Goal: Navigation & Orientation: Find specific page/section

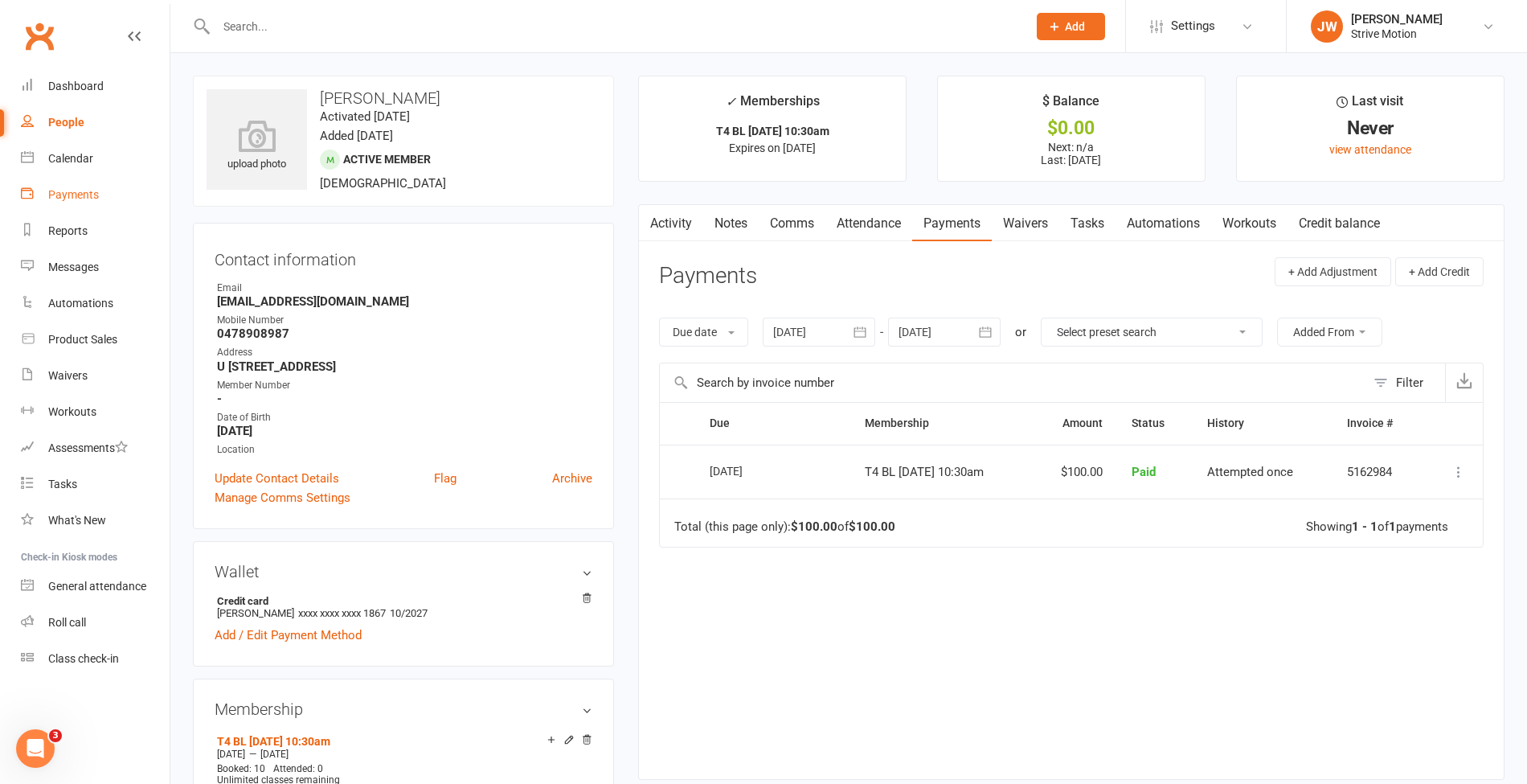
drag, startPoint x: 86, startPoint y: 156, endPoint x: 46, endPoint y: 187, distance: 50.6
click at [46, 187] on link "Payments" at bounding box center [96, 195] width 149 height 36
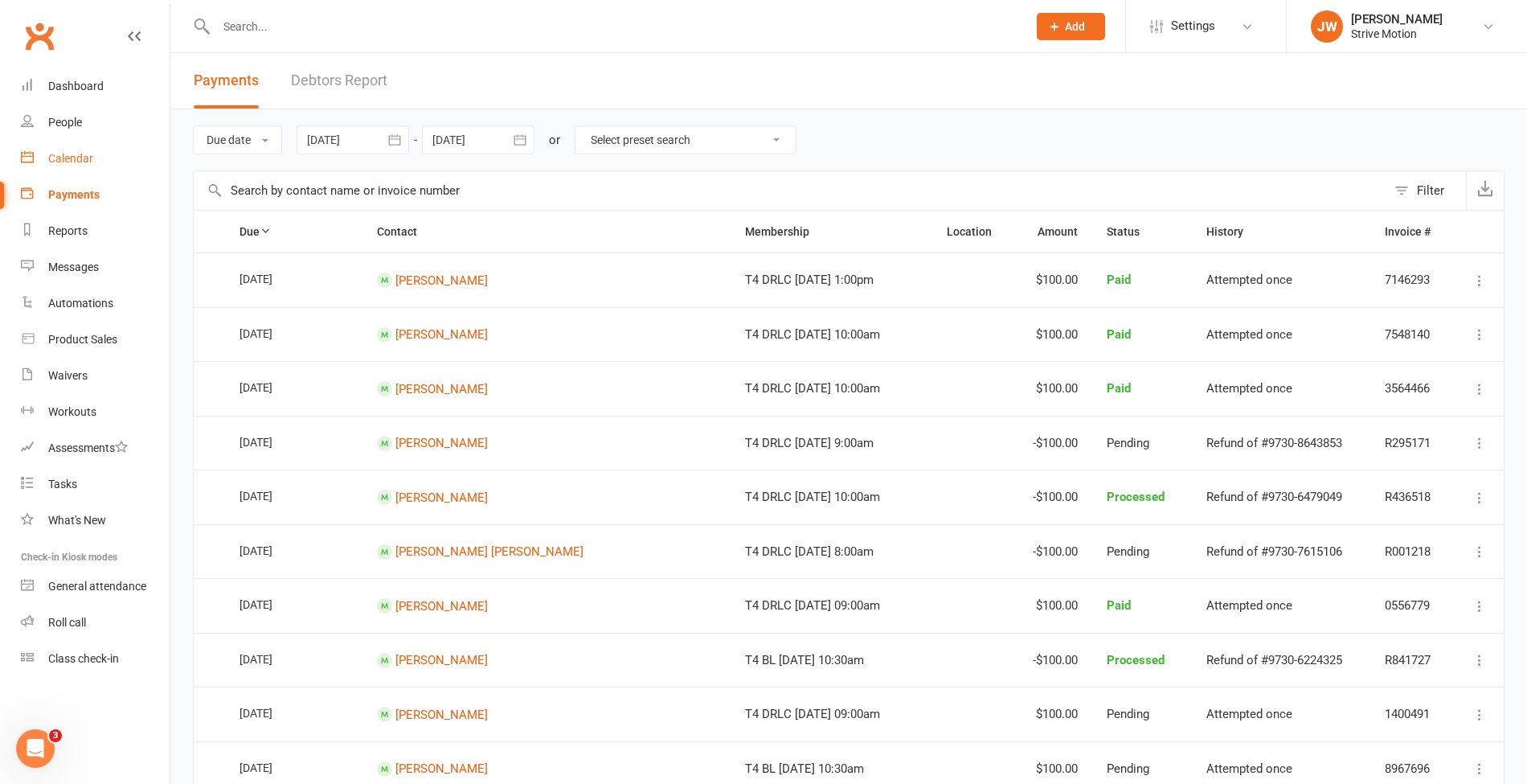
click at [68, 159] on div "Calendar" at bounding box center [70, 158] width 45 height 13
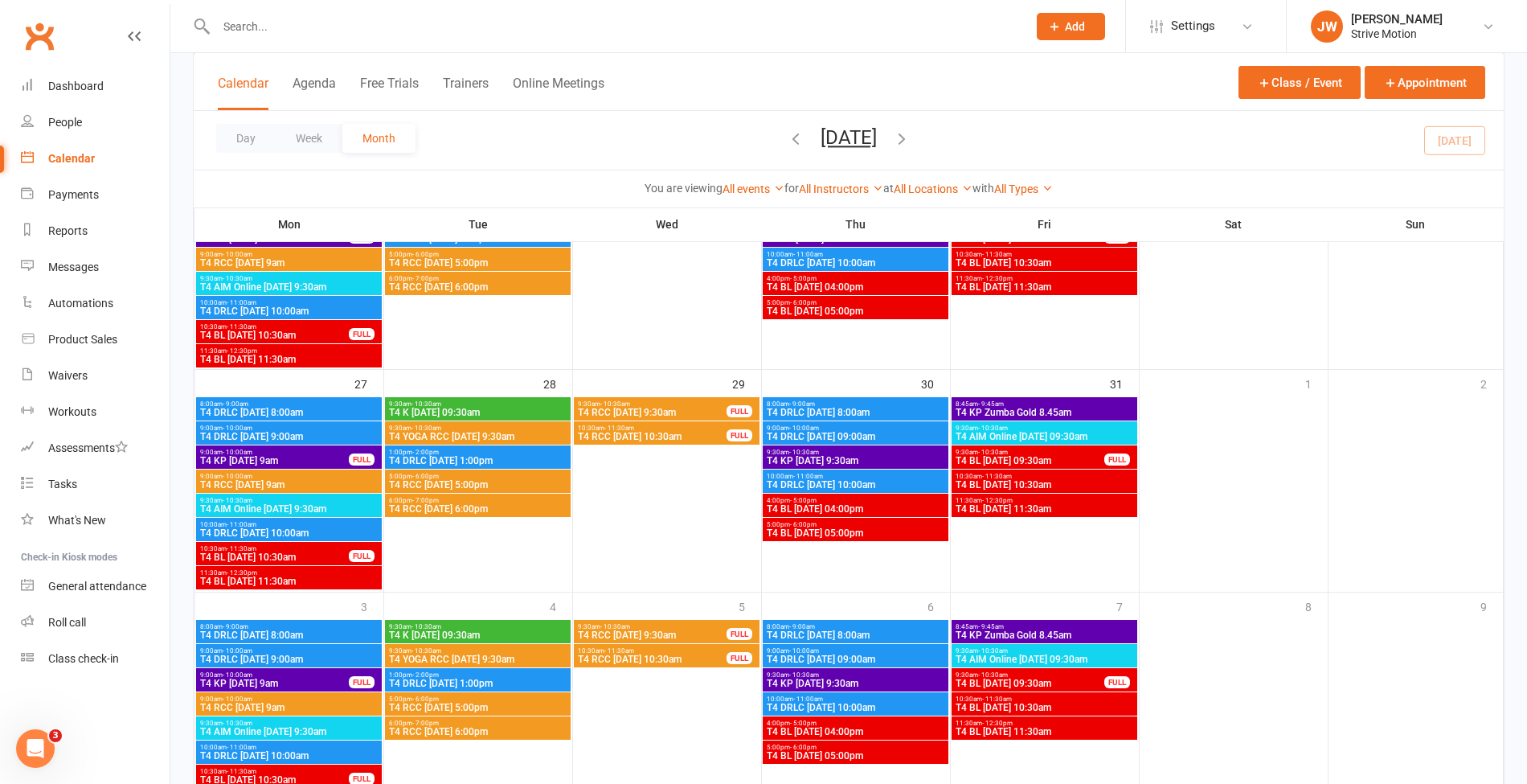
scroll to position [809, 0]
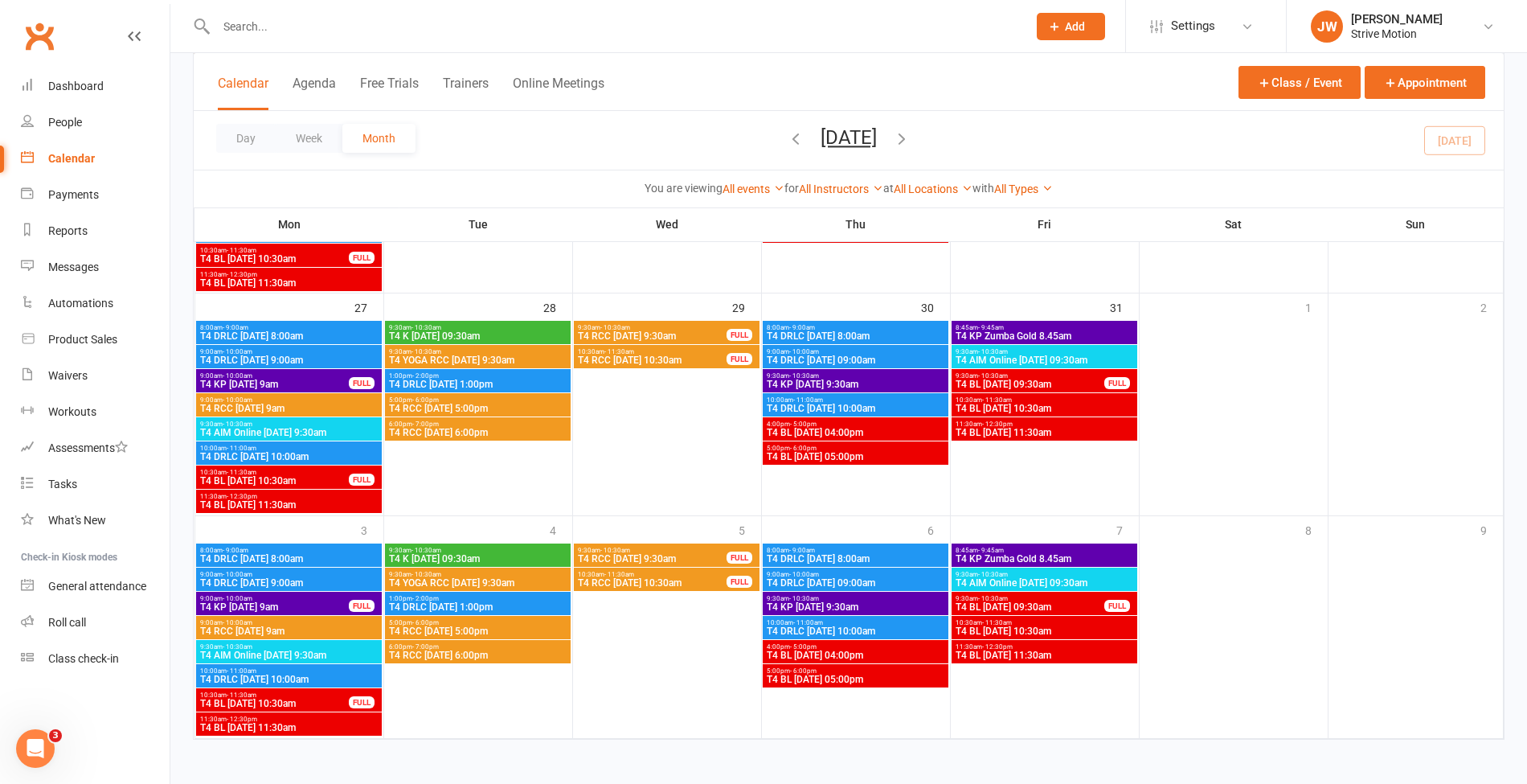
click at [995, 428] on span "T4 BL [DATE] 11:30am" at bounding box center [1044, 432] width 178 height 10
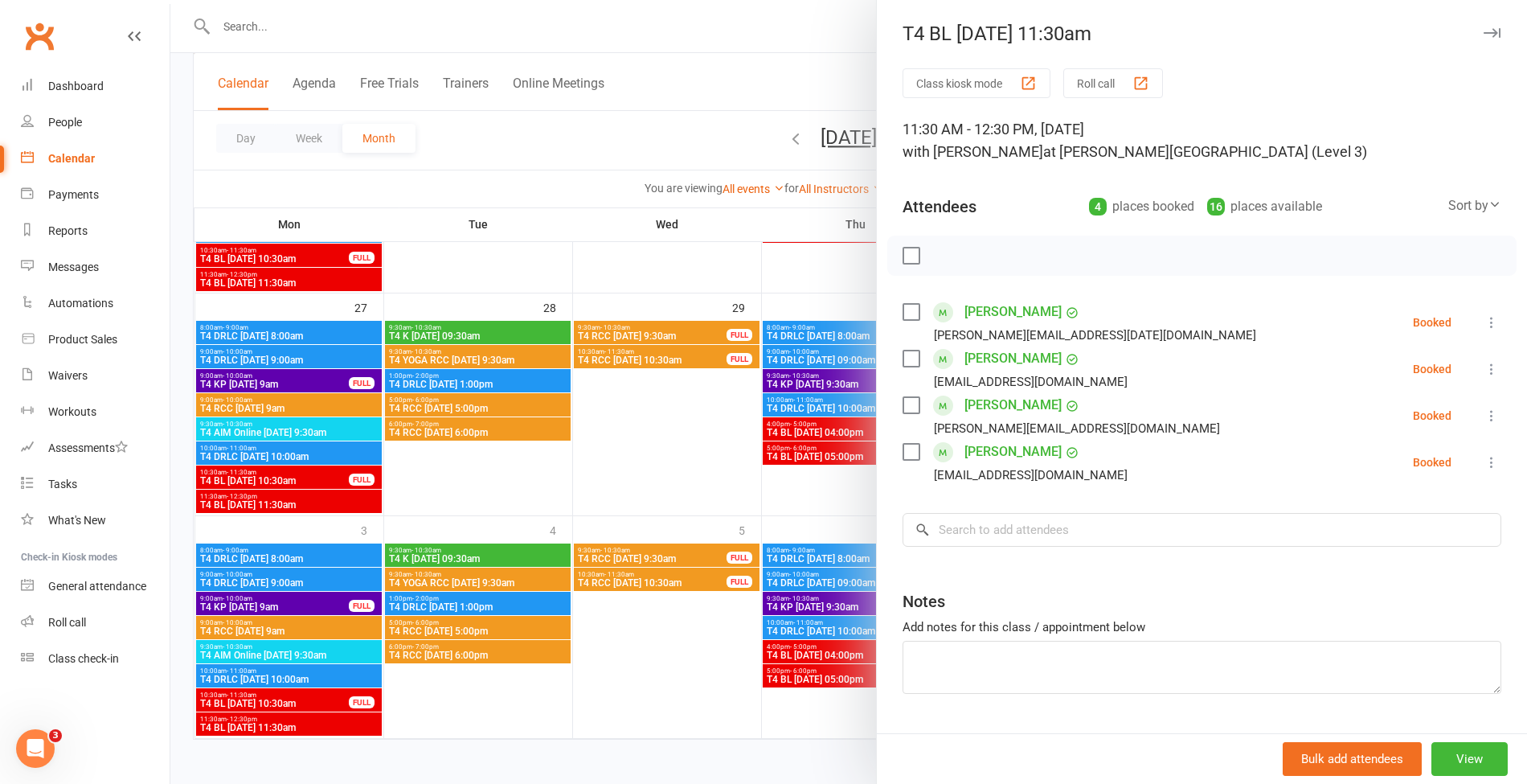
click at [753, 108] on div at bounding box center [848, 392] width 1357 height 784
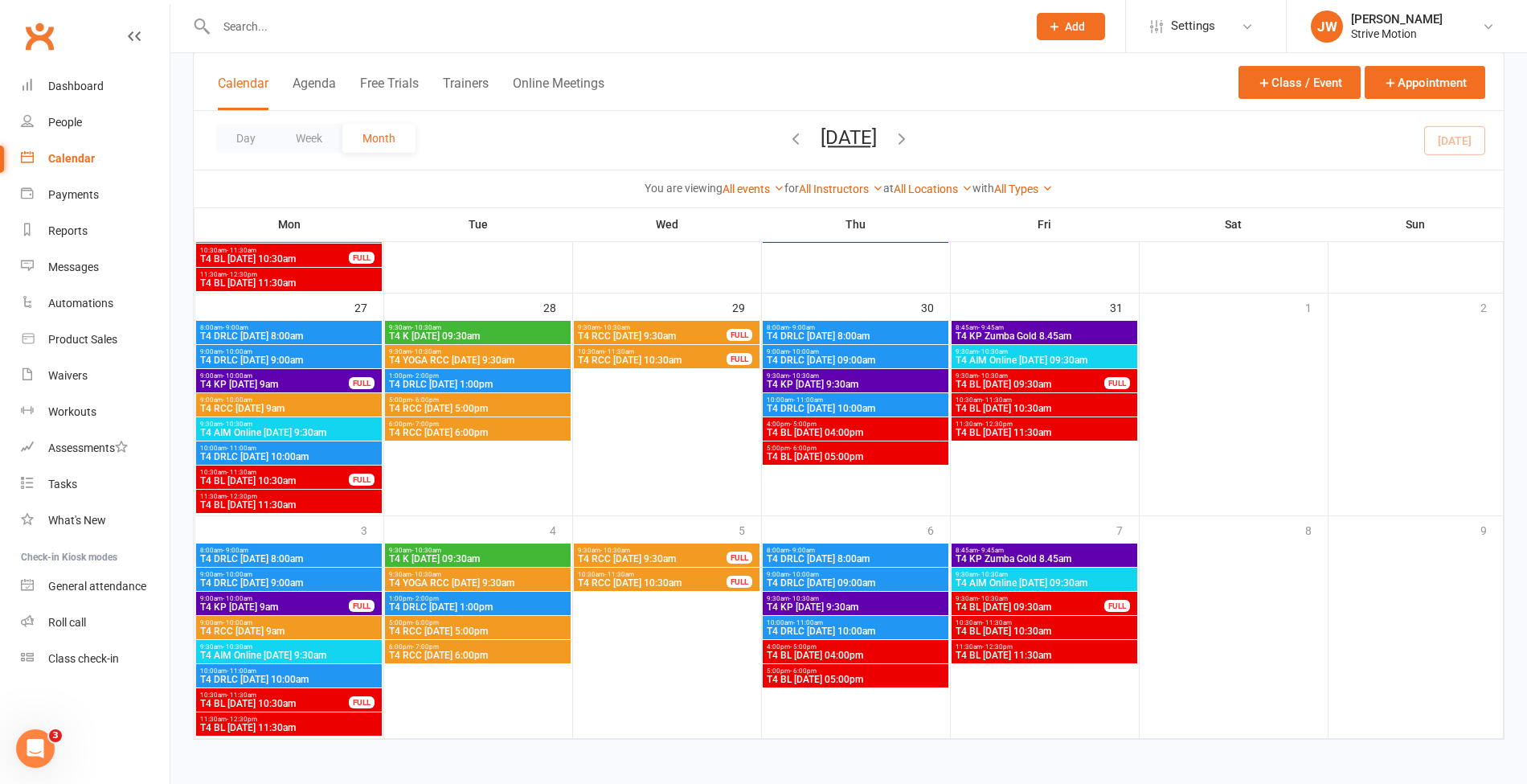
click at [325, 506] on span "T4 BL [DATE] 11:30am" at bounding box center [288, 504] width 178 height 10
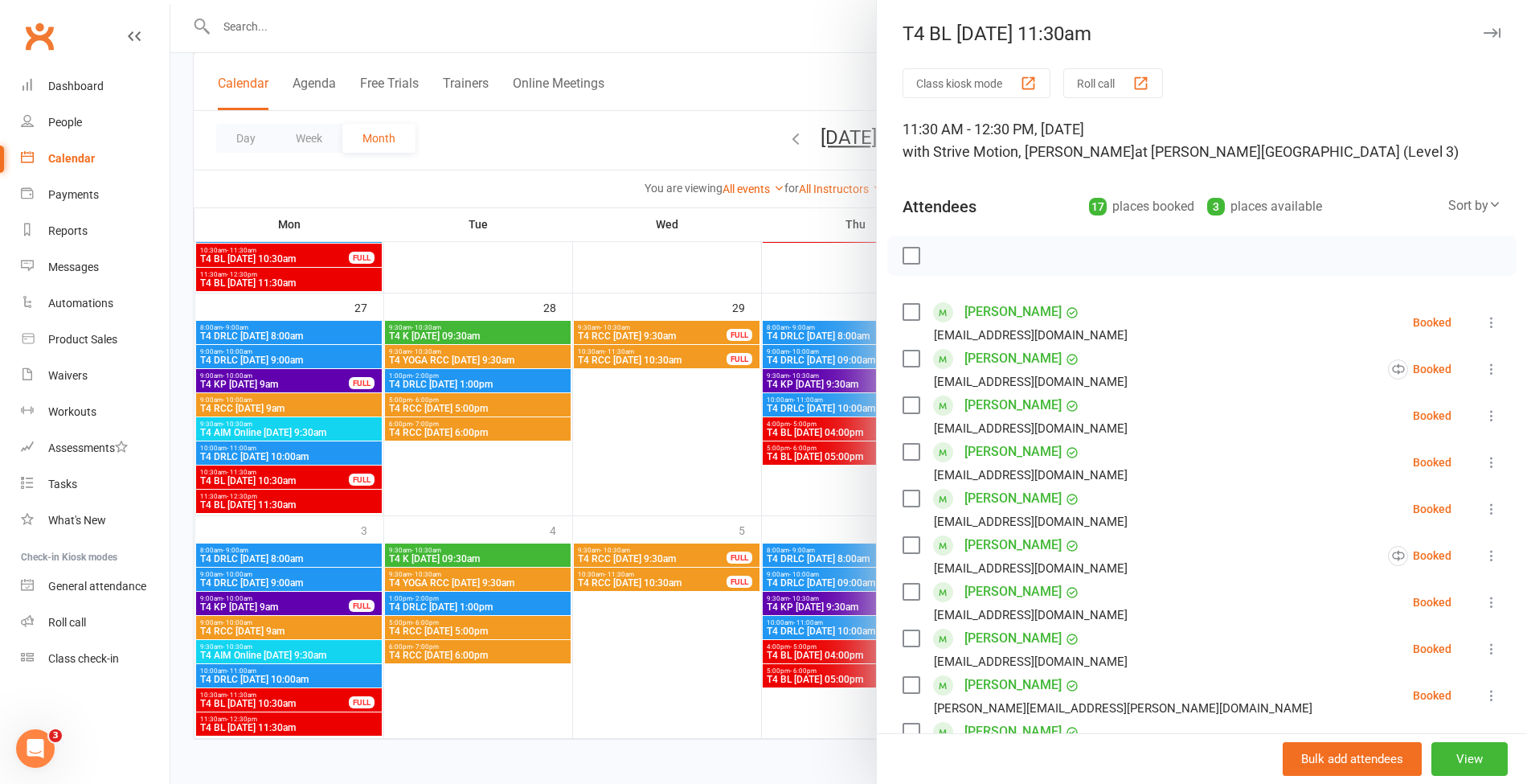
click at [697, 132] on div at bounding box center [848, 392] width 1357 height 784
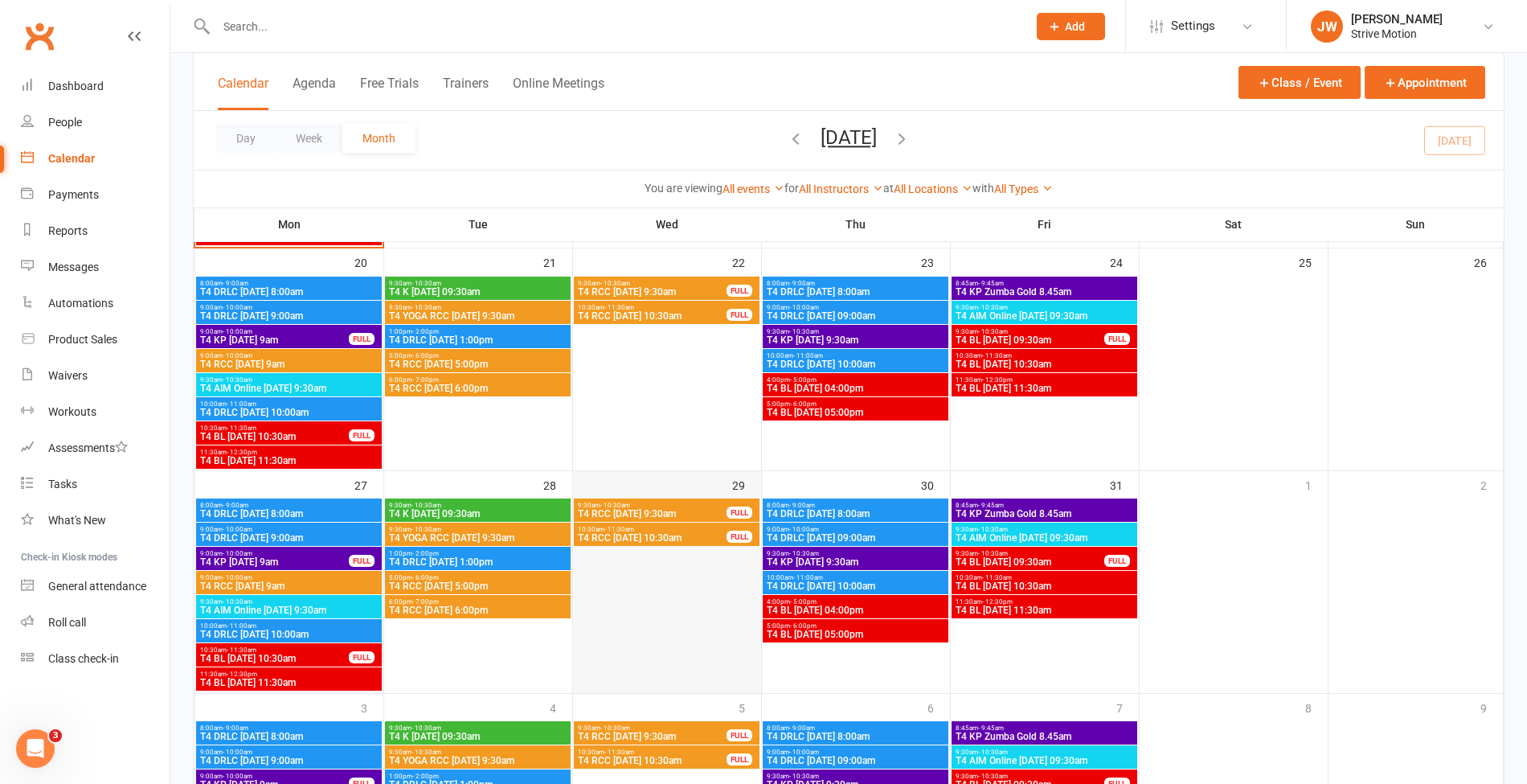
scroll to position [633, 0]
